Goal: Navigation & Orientation: Find specific page/section

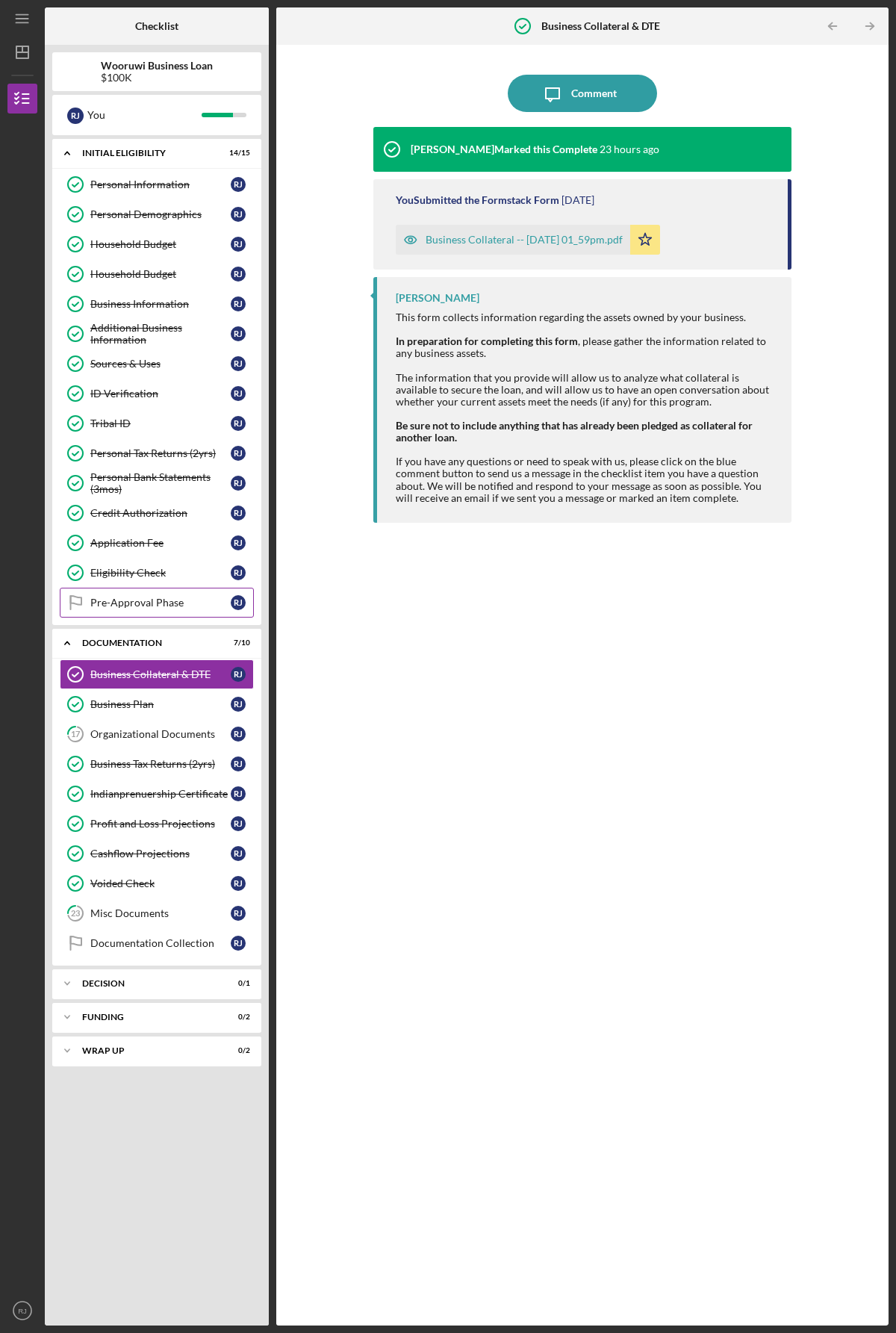
click at [134, 603] on div "Pre-Approval Phase" at bounding box center [160, 603] width 140 height 12
